Goal: Transaction & Acquisition: Purchase product/service

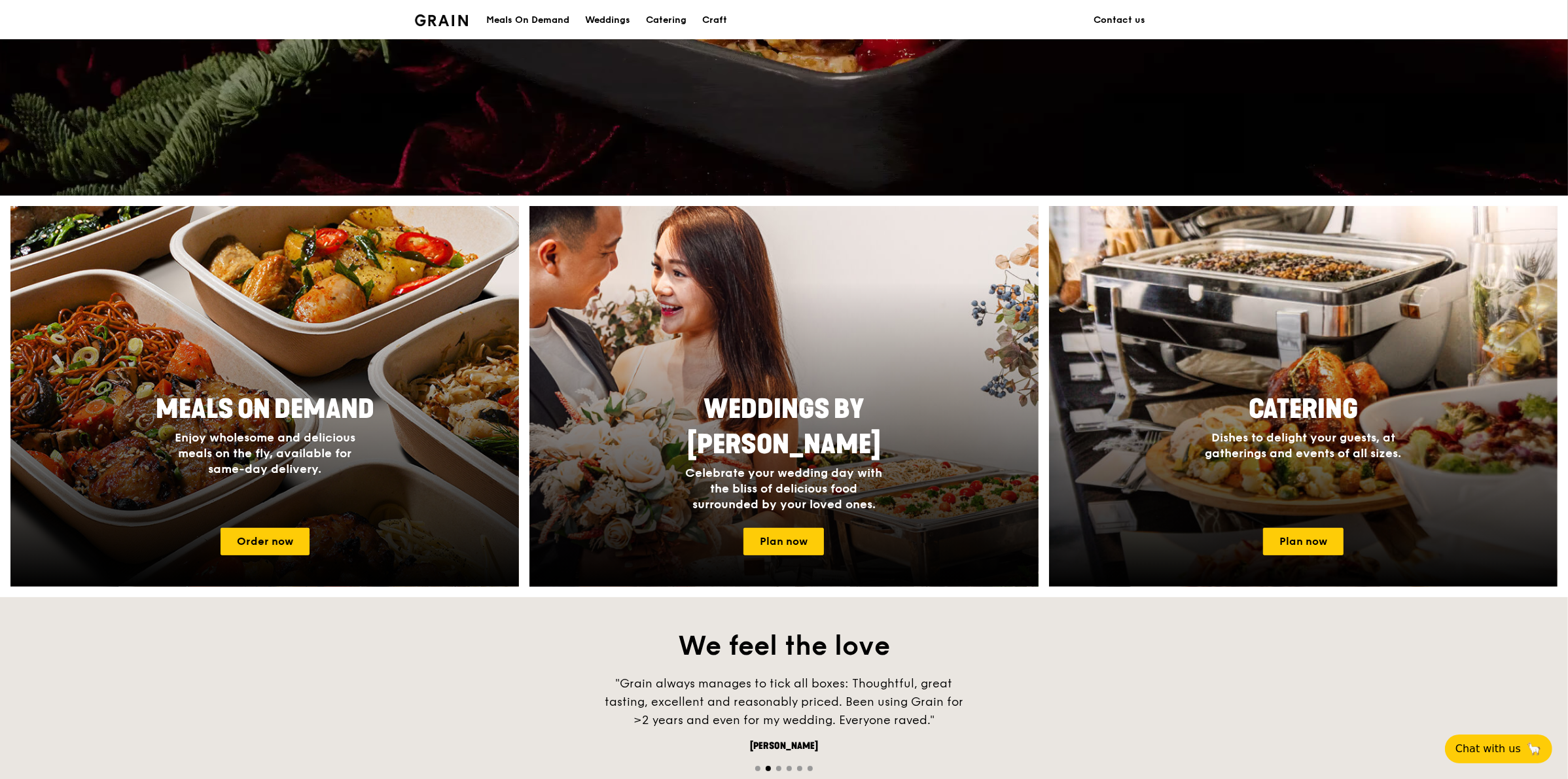
click at [289, 377] on div at bounding box center [265, 396] width 508 height 381
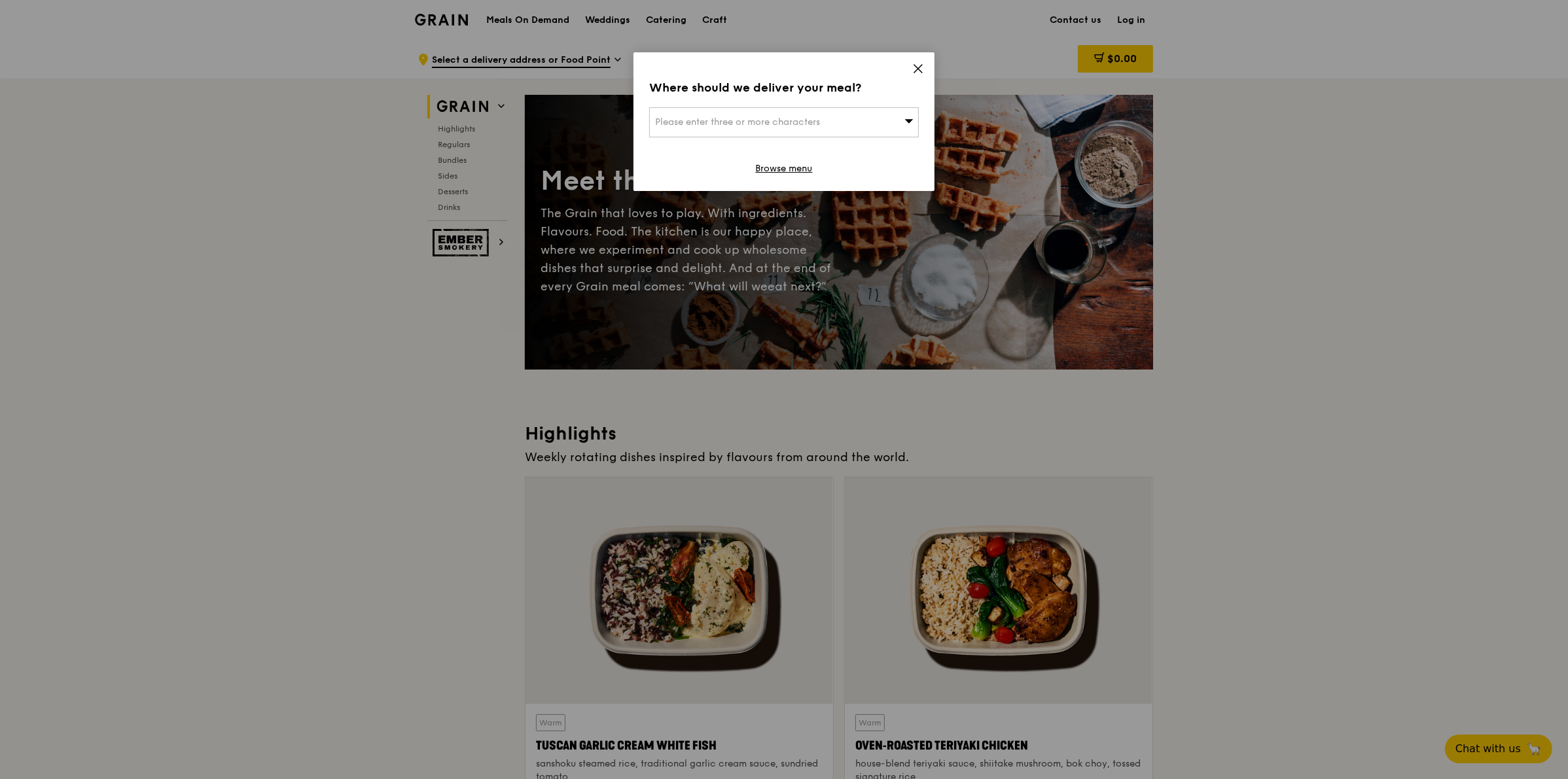
click at [925, 67] on div "Where should we deliver your meal? Please enter three or more characters Browse…" at bounding box center [783, 121] width 301 height 138
click at [918, 70] on icon at bounding box center [918, 68] width 8 height 8
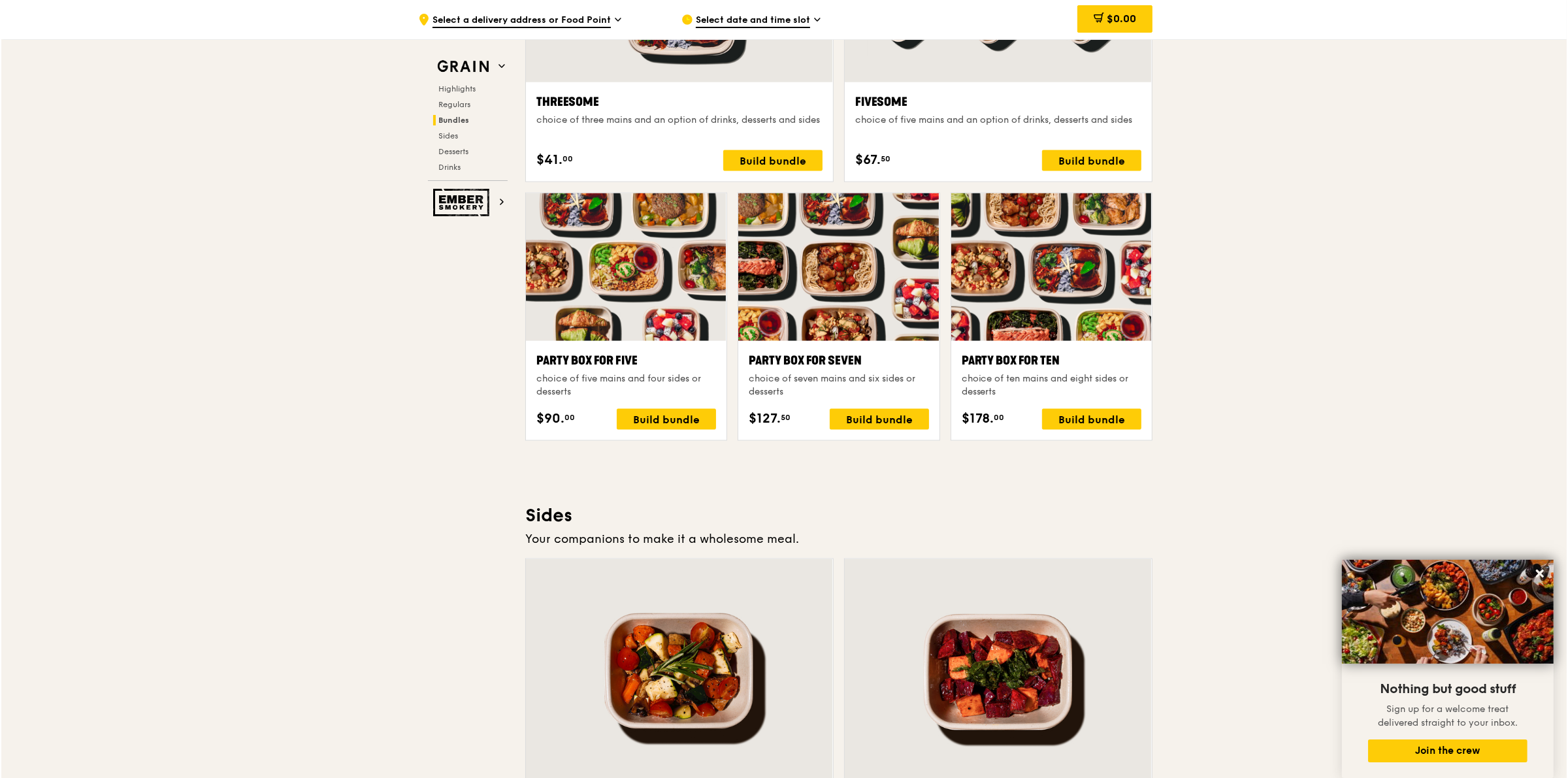
scroll to position [2451, 0]
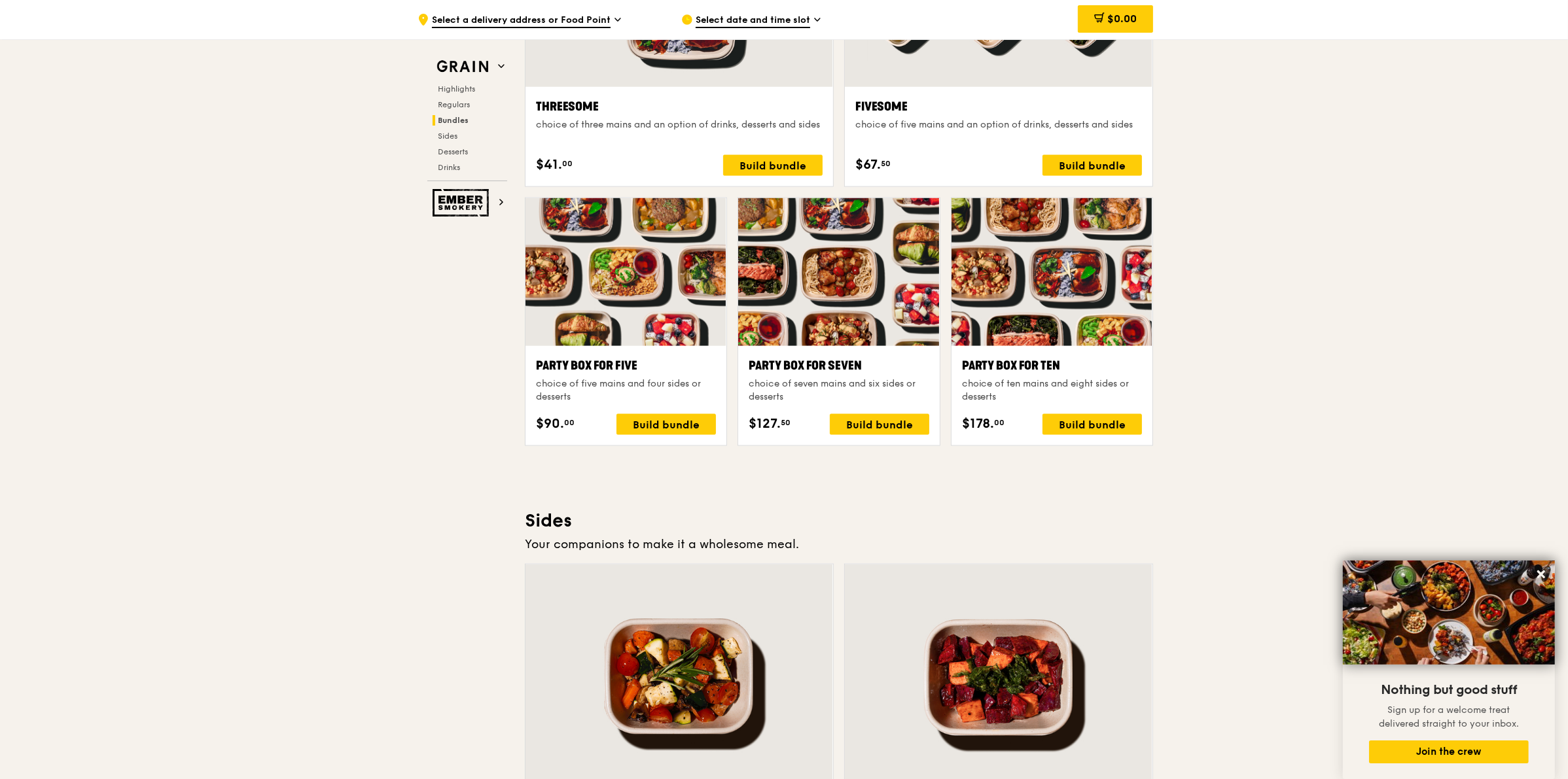
click at [1071, 319] on div at bounding box center [1052, 272] width 201 height 148
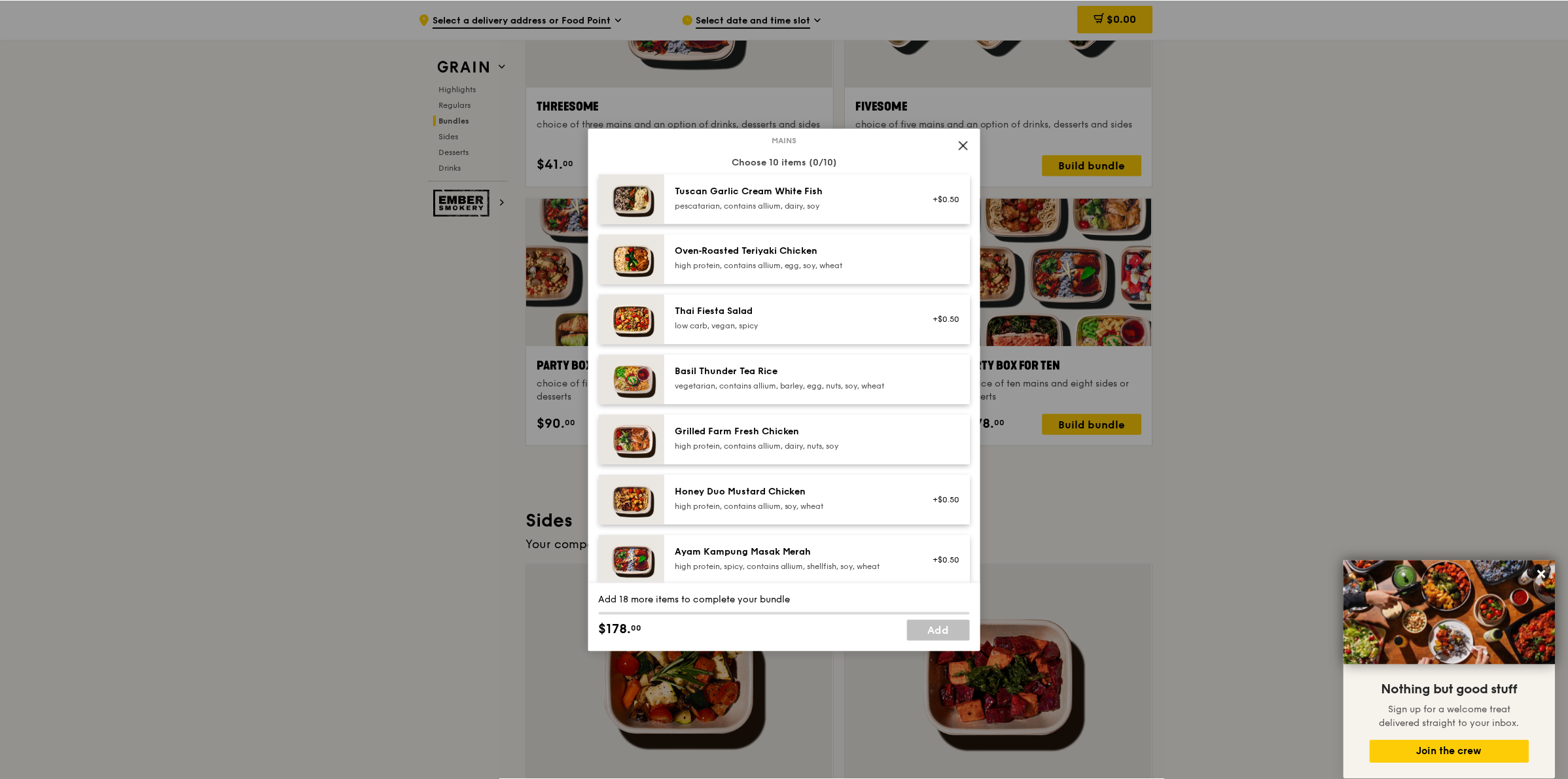
scroll to position [0, 0]
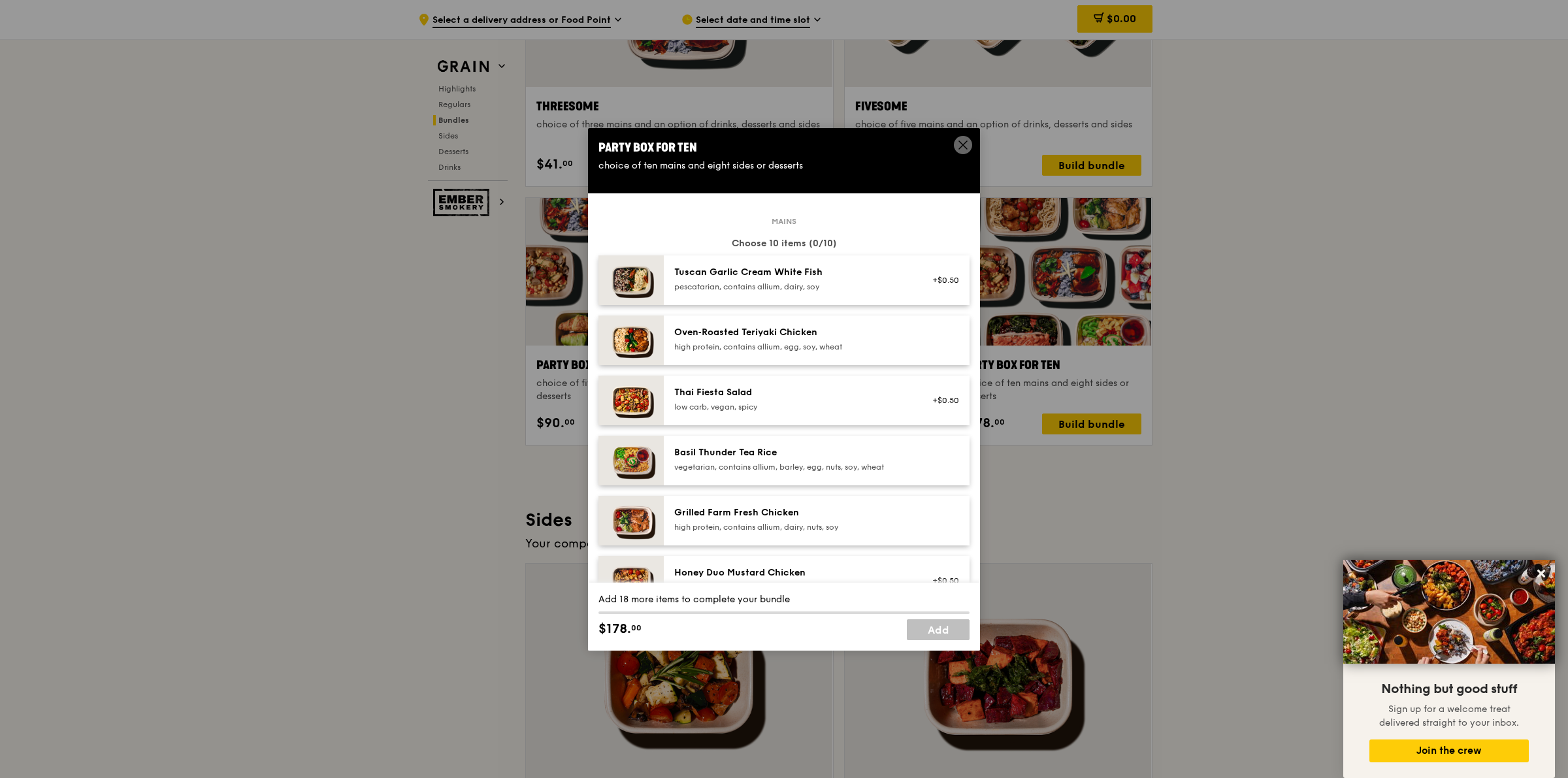
click at [959, 142] on icon at bounding box center [963, 144] width 12 height 12
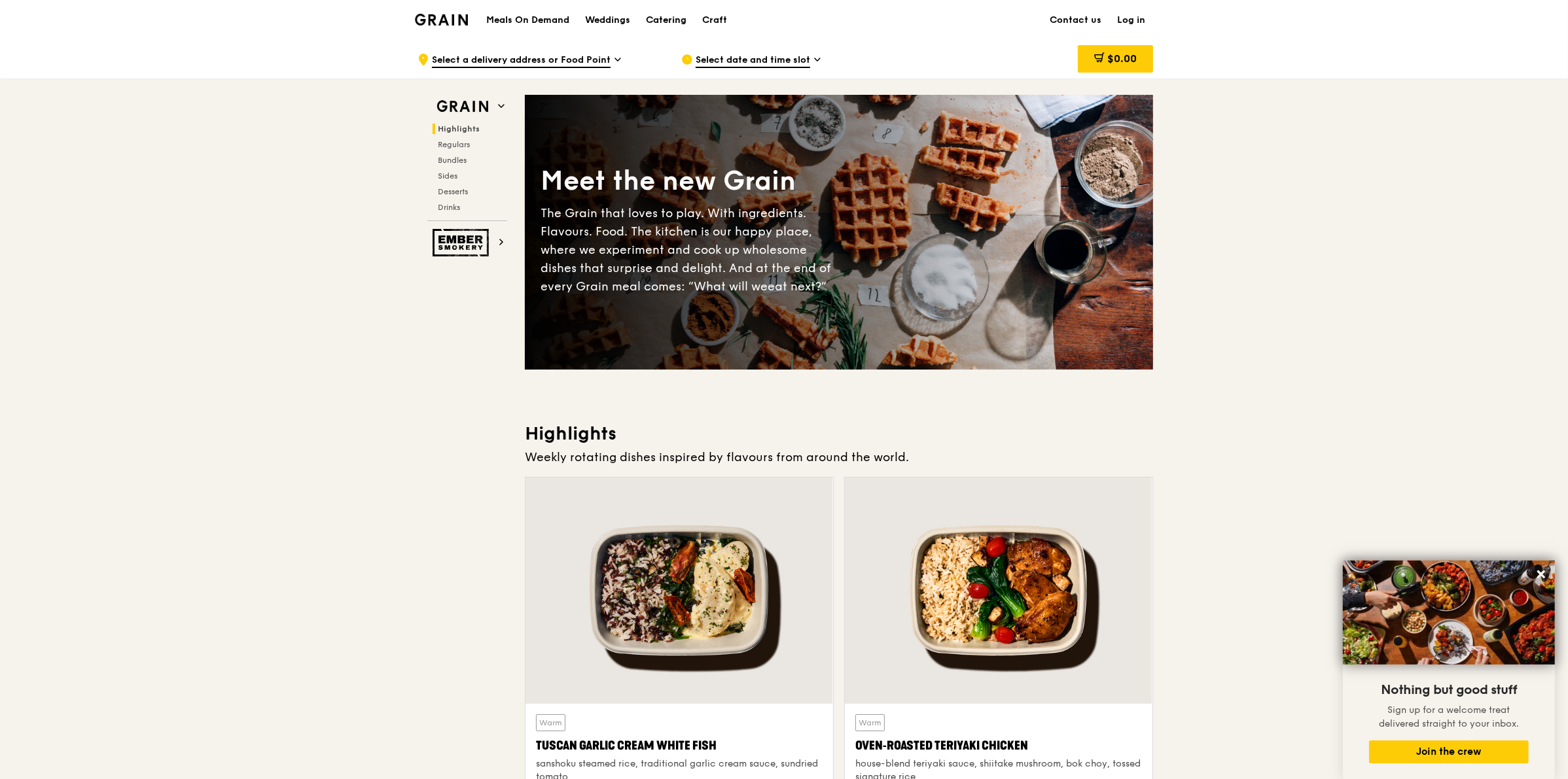
click at [679, 26] on div "Catering" at bounding box center [666, 20] width 41 height 39
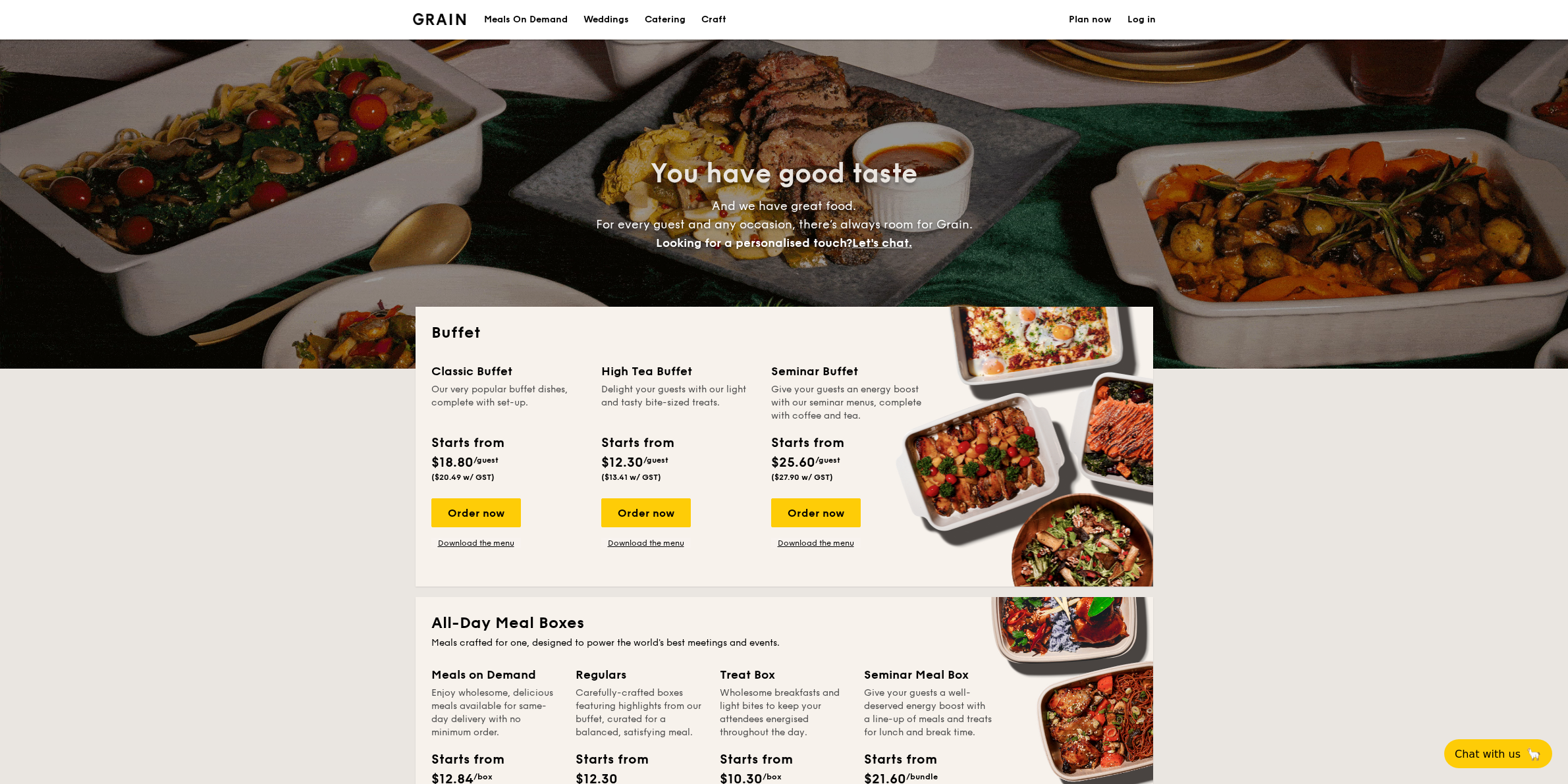
select select
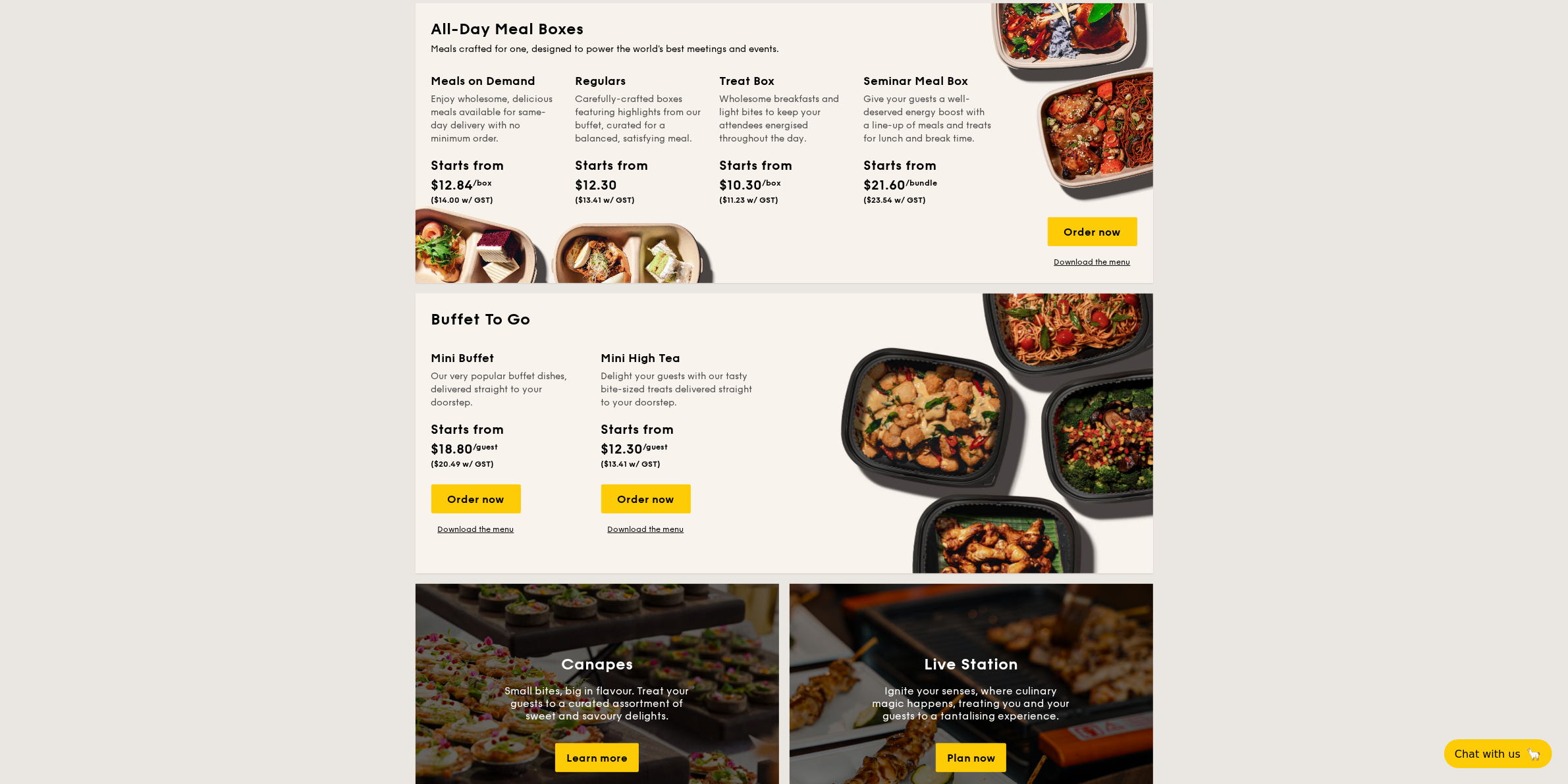
scroll to position [659, 0]
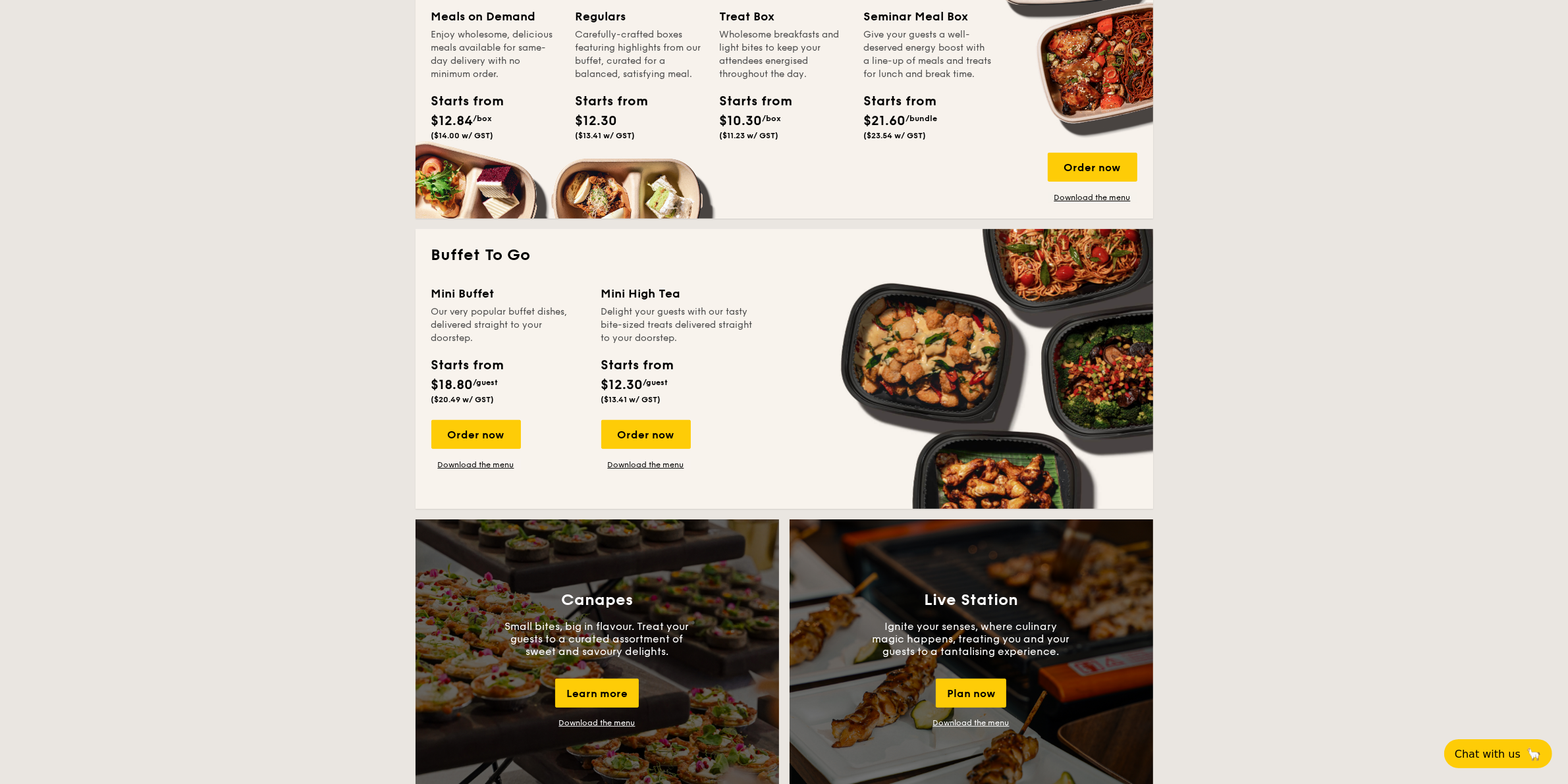
click at [492, 438] on div "Order now" at bounding box center [476, 435] width 89 height 29
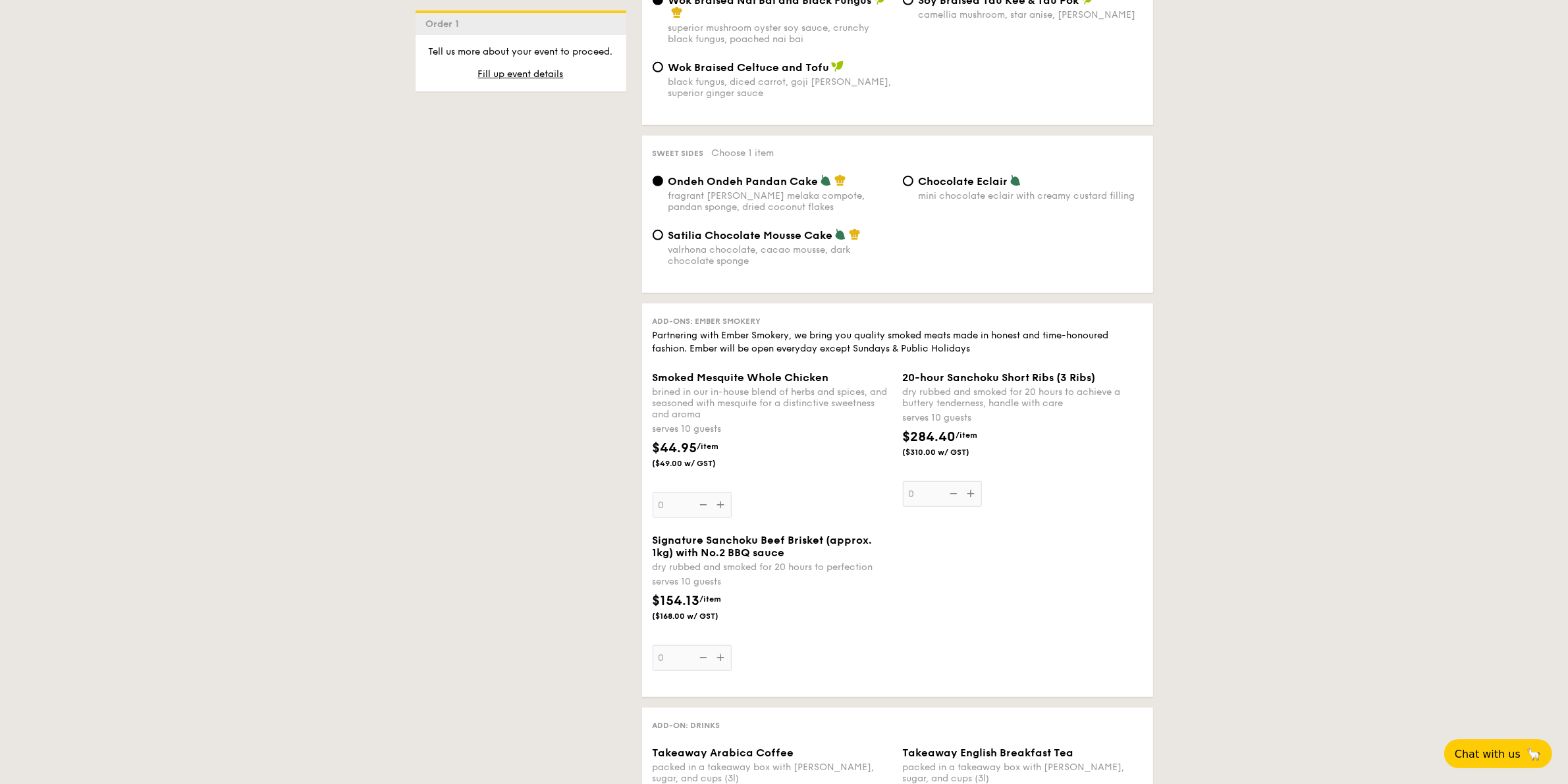
scroll to position [1317, 0]
